Goal: Transaction & Acquisition: Purchase product/service

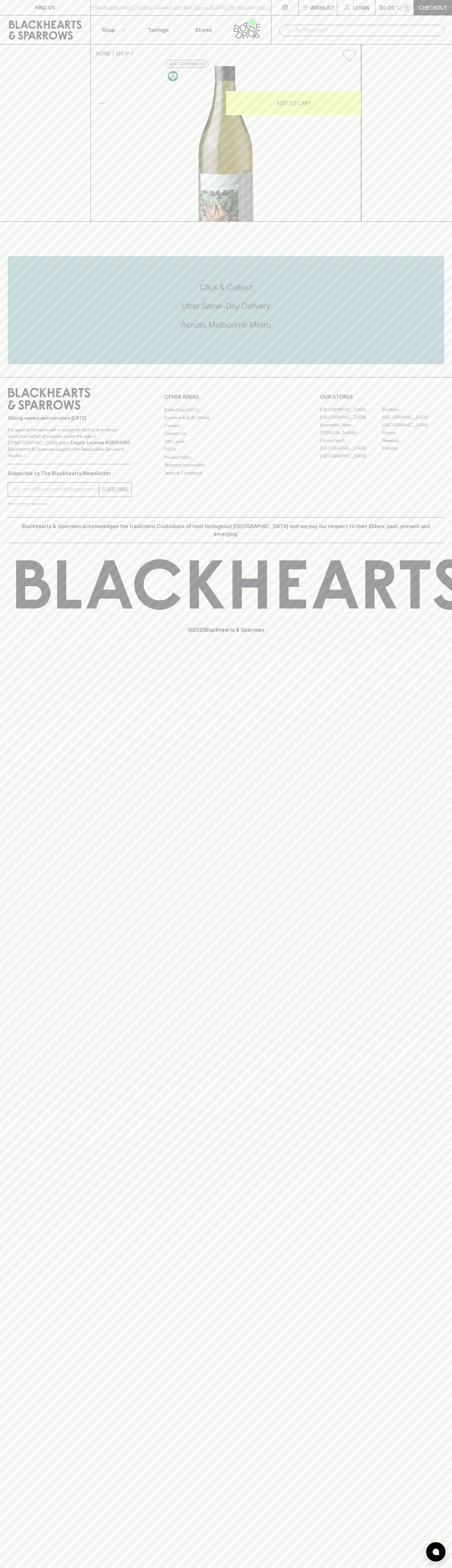
click at [129, 26] on button "Shop" at bounding box center [113, 29] width 45 height 29
click at [281, 1567] on html "FIND US | No Bad Bottles | Sibling Owned and Run Since [DATE] | No Bad Bottles …" at bounding box center [226, 784] width 452 height 1568
click at [15, 836] on div at bounding box center [226, 784] width 452 height 1568
